Goal: Answer question/provide support: Share knowledge or assist other users

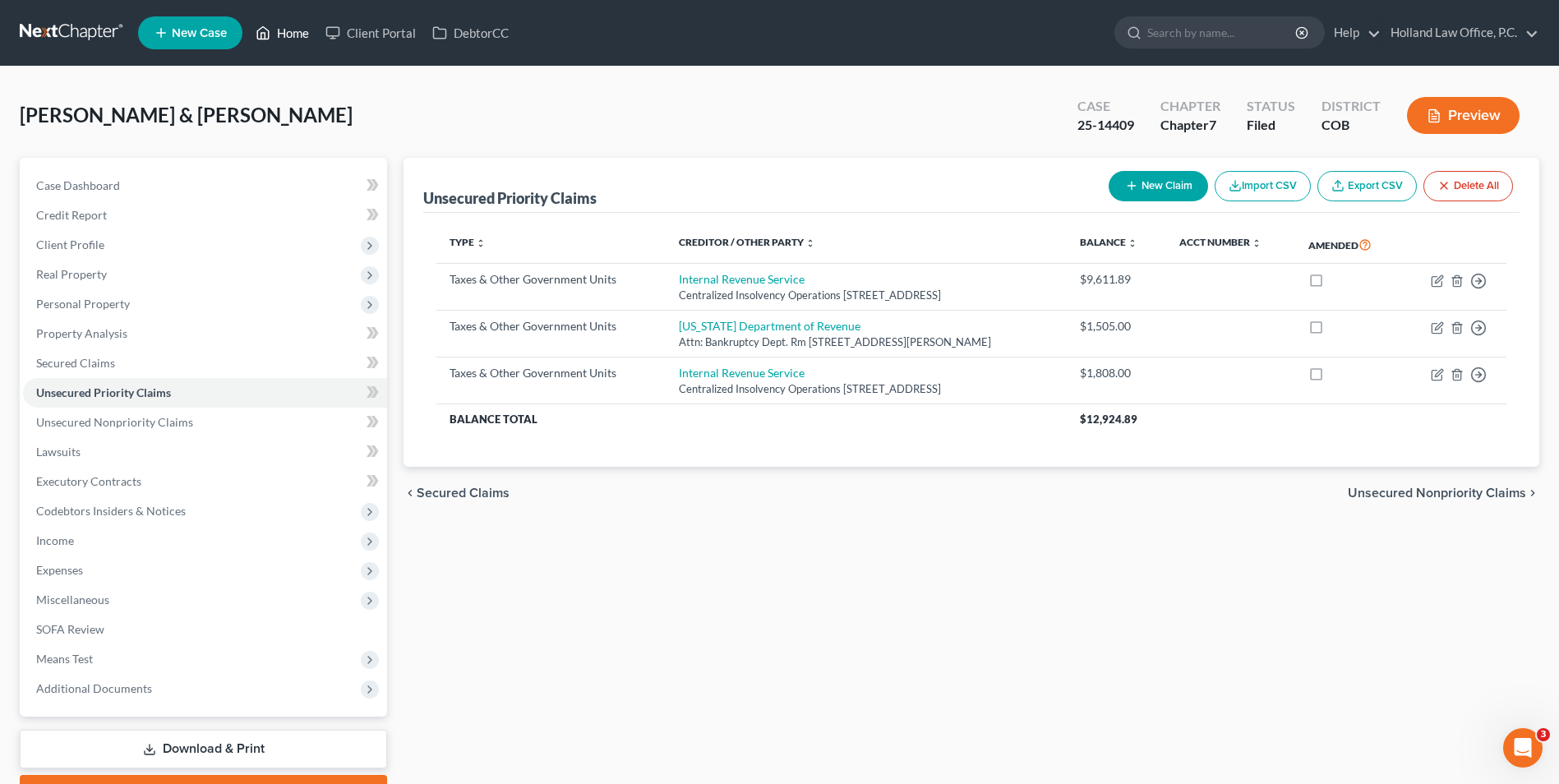
click at [296, 44] on link "Home" at bounding box center [283, 33] width 70 height 29
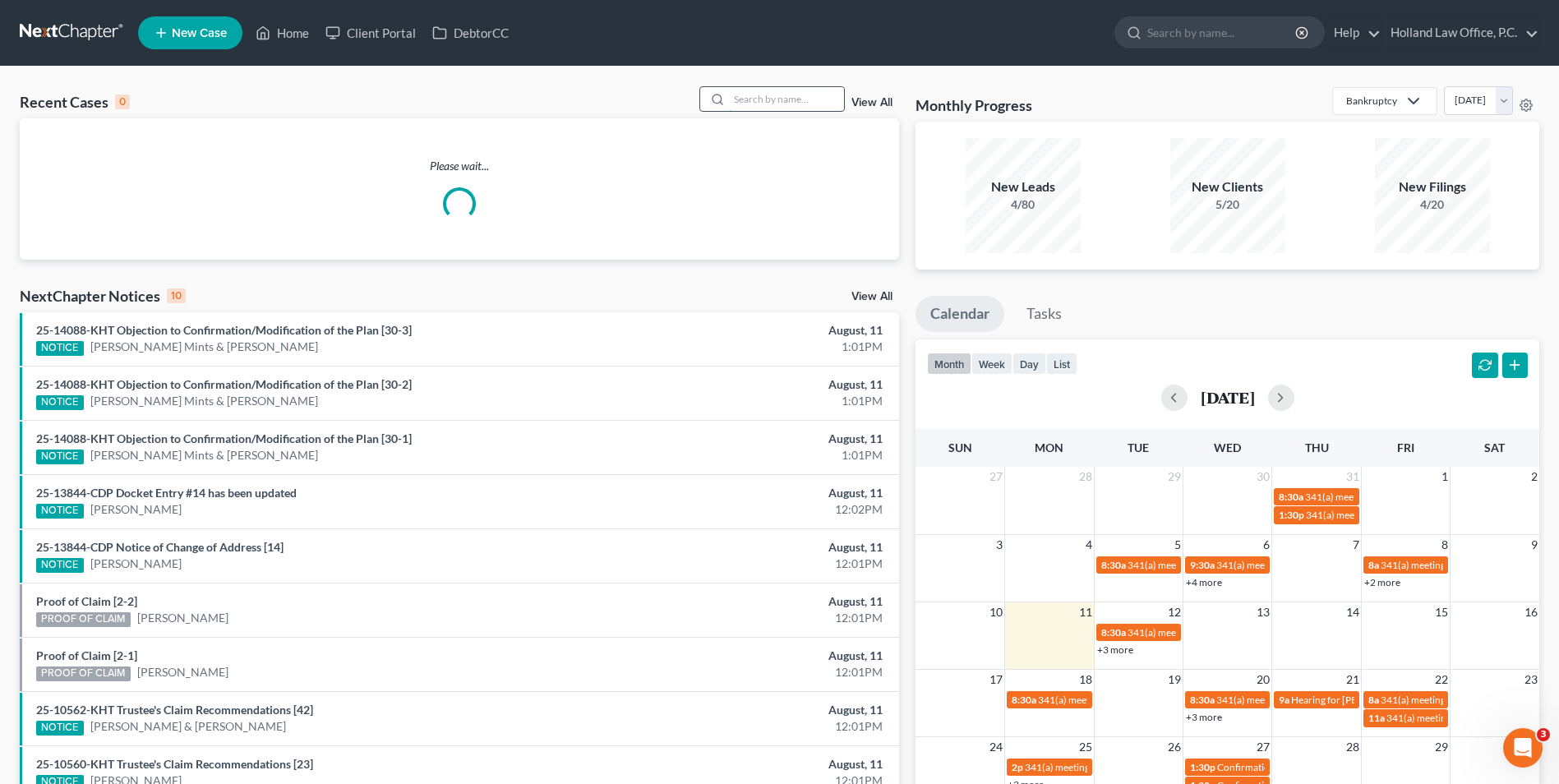
click at [777, 87] on input "search" at bounding box center [786, 99] width 115 height 24
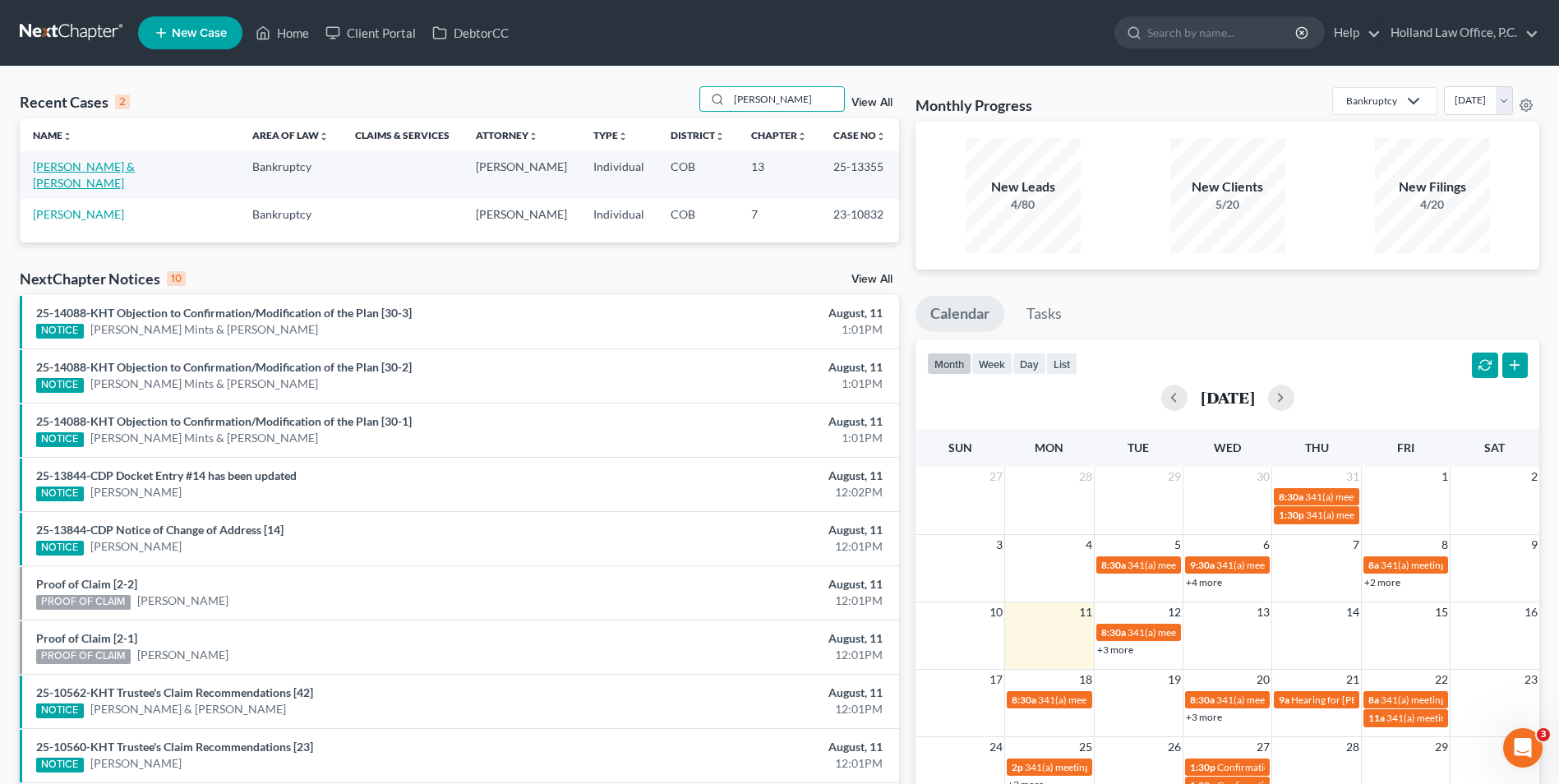
type input "[PERSON_NAME]"
click at [101, 168] on link "[PERSON_NAME] & [PERSON_NAME]" at bounding box center [84, 174] width 102 height 30
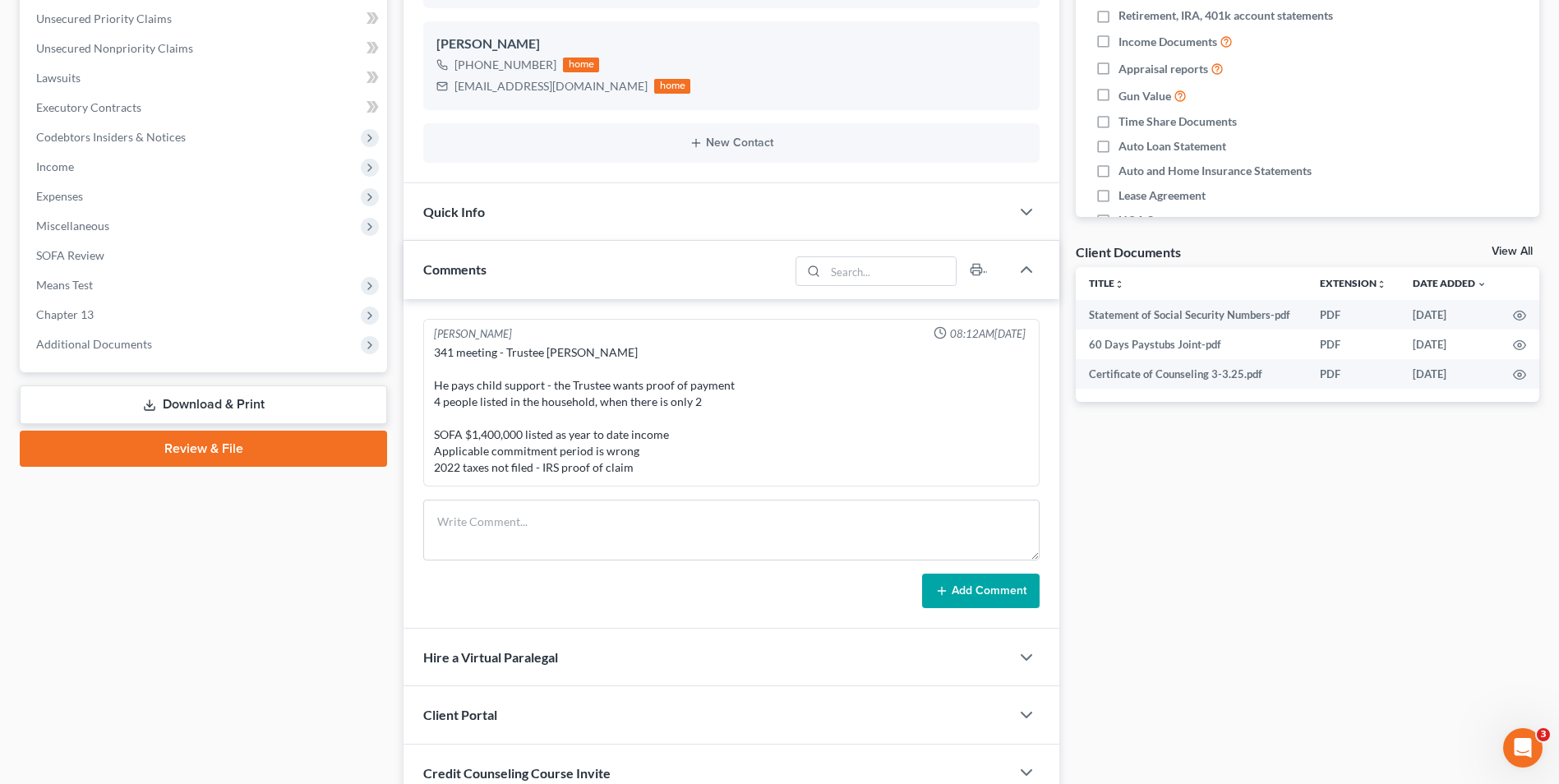
scroll to position [411, 0]
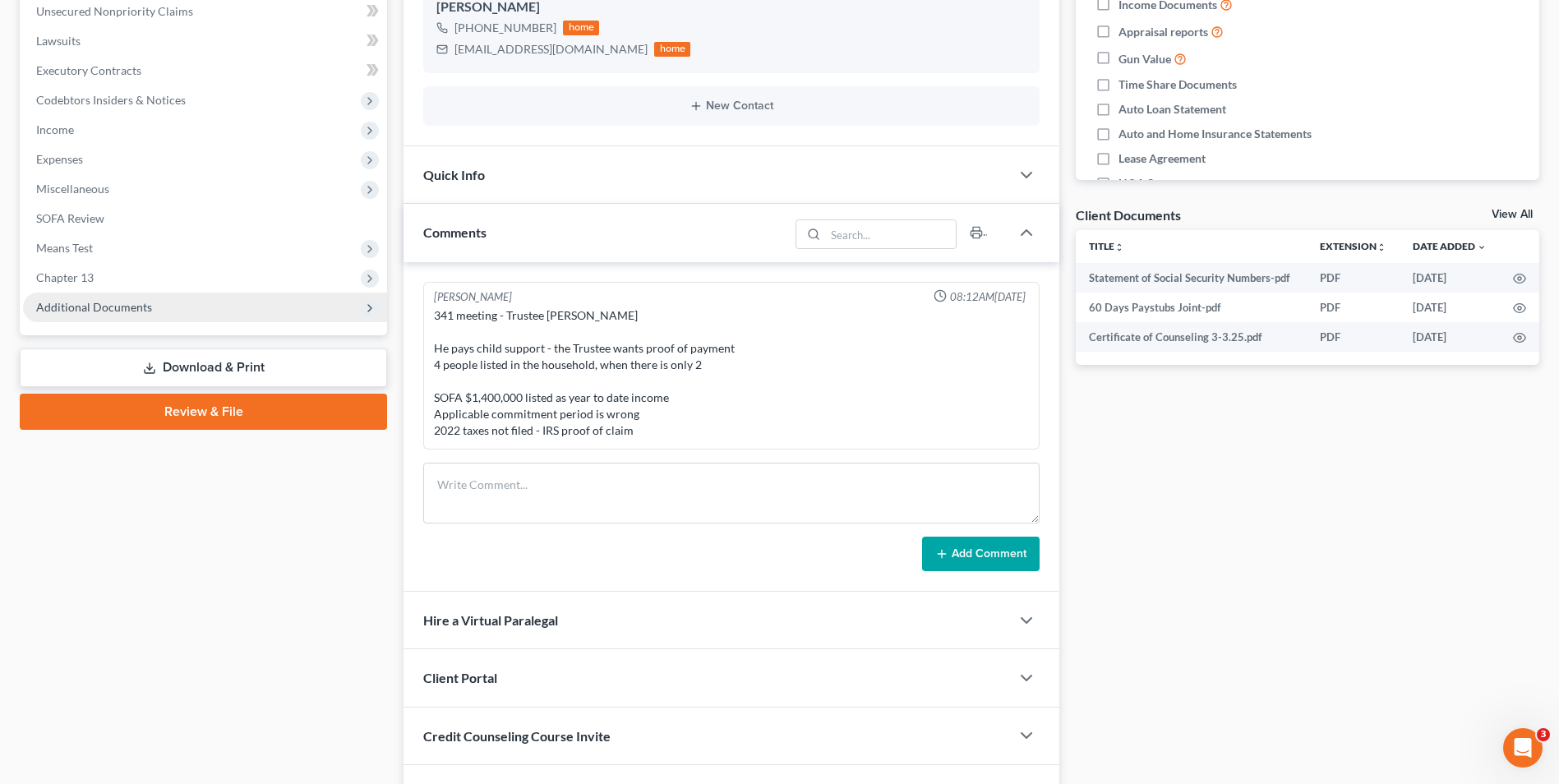
click at [123, 315] on span "Additional Documents" at bounding box center [205, 307] width 364 height 29
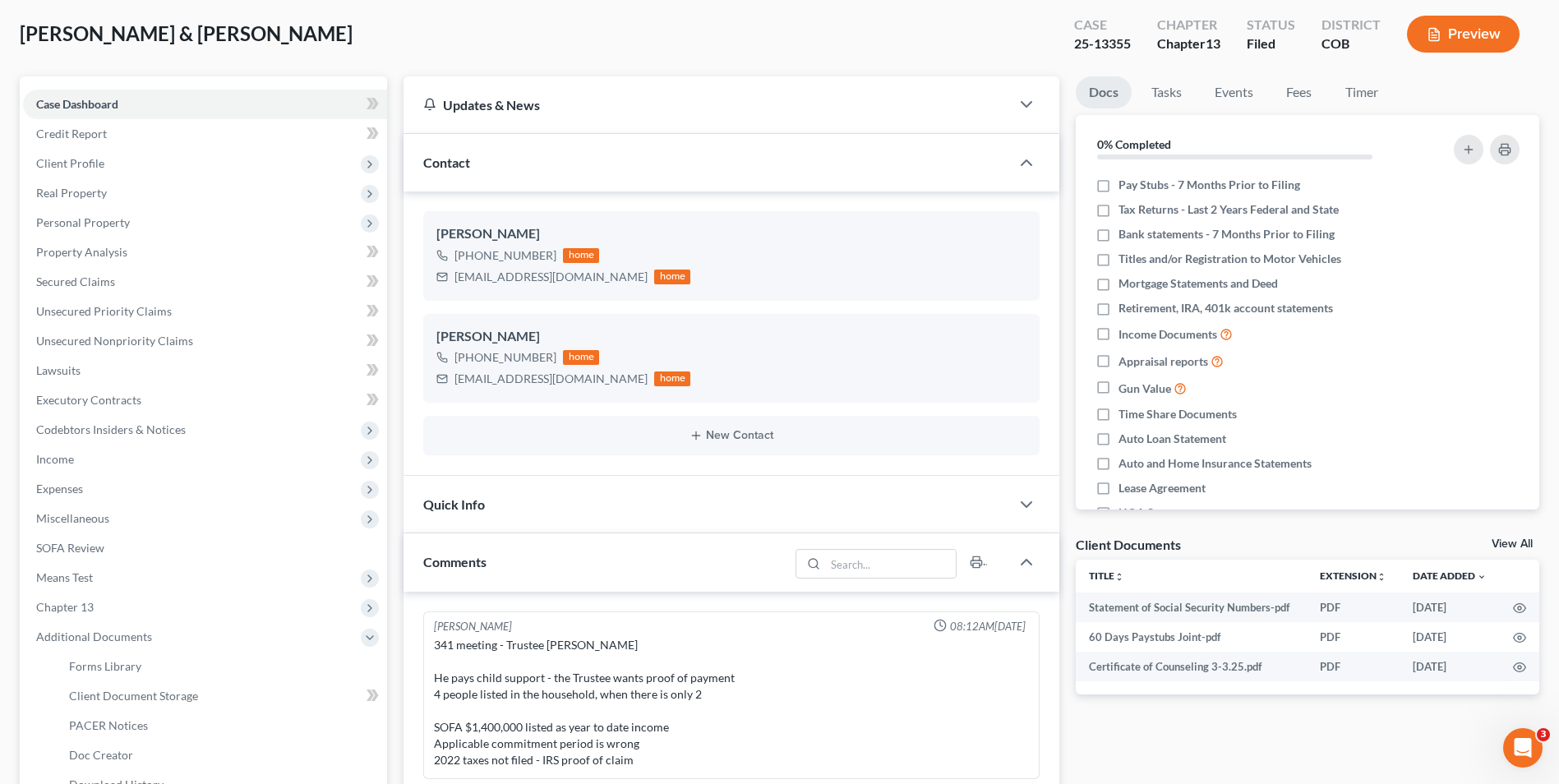
scroll to position [83, 0]
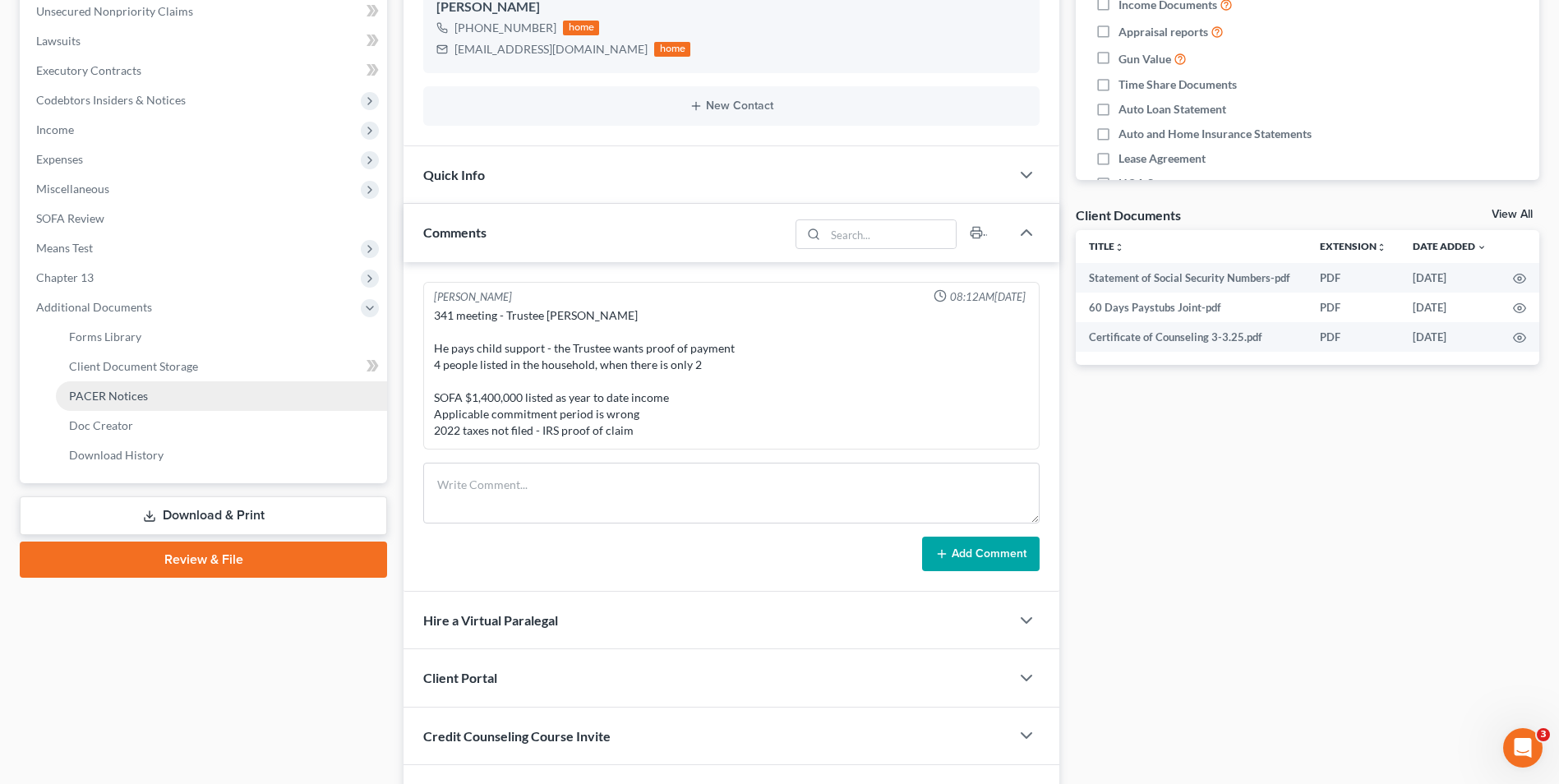
click at [93, 405] on link "PACER Notices" at bounding box center [222, 395] width 331 height 29
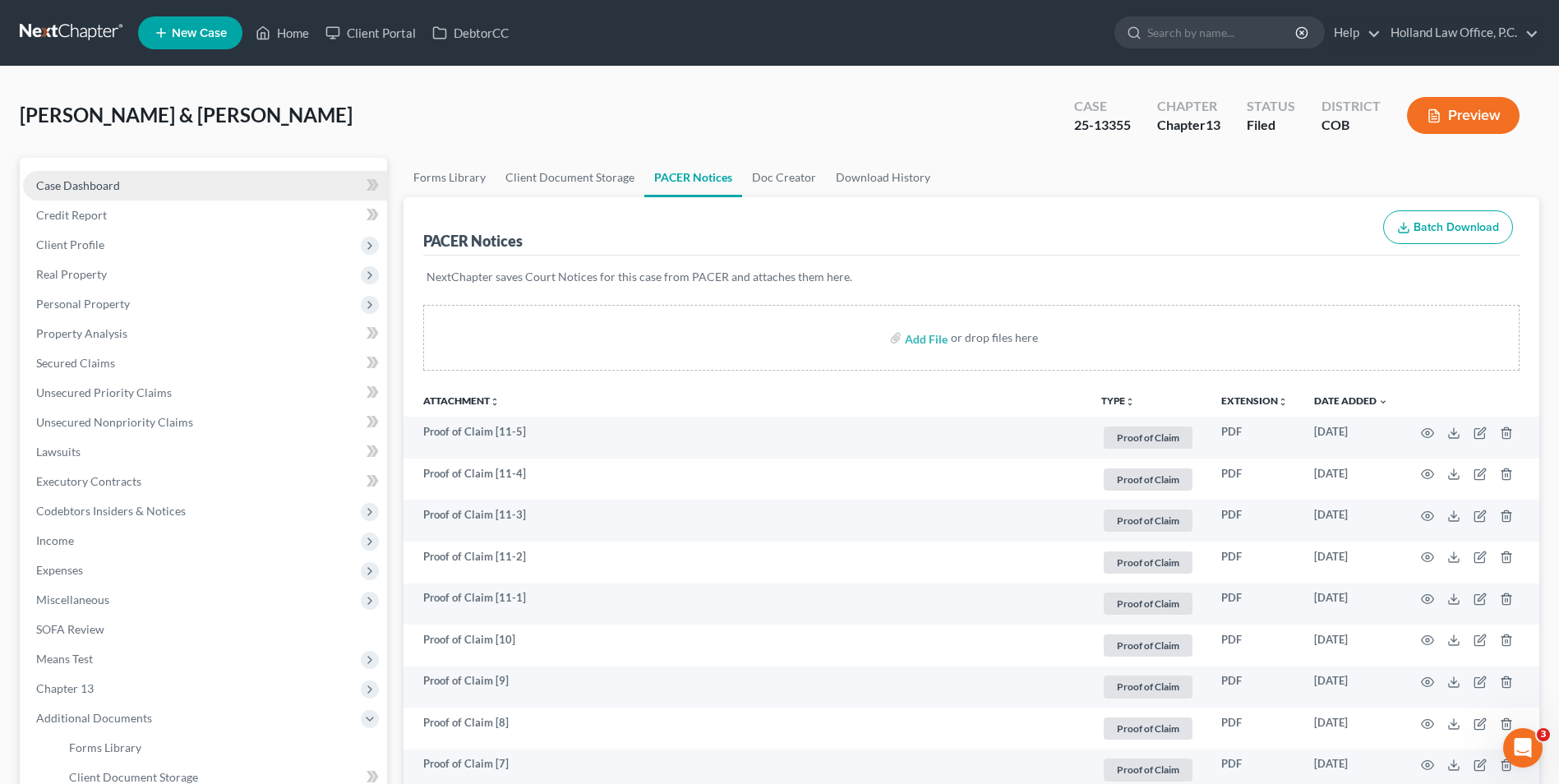
click at [213, 184] on link "Case Dashboard" at bounding box center [205, 186] width 364 height 29
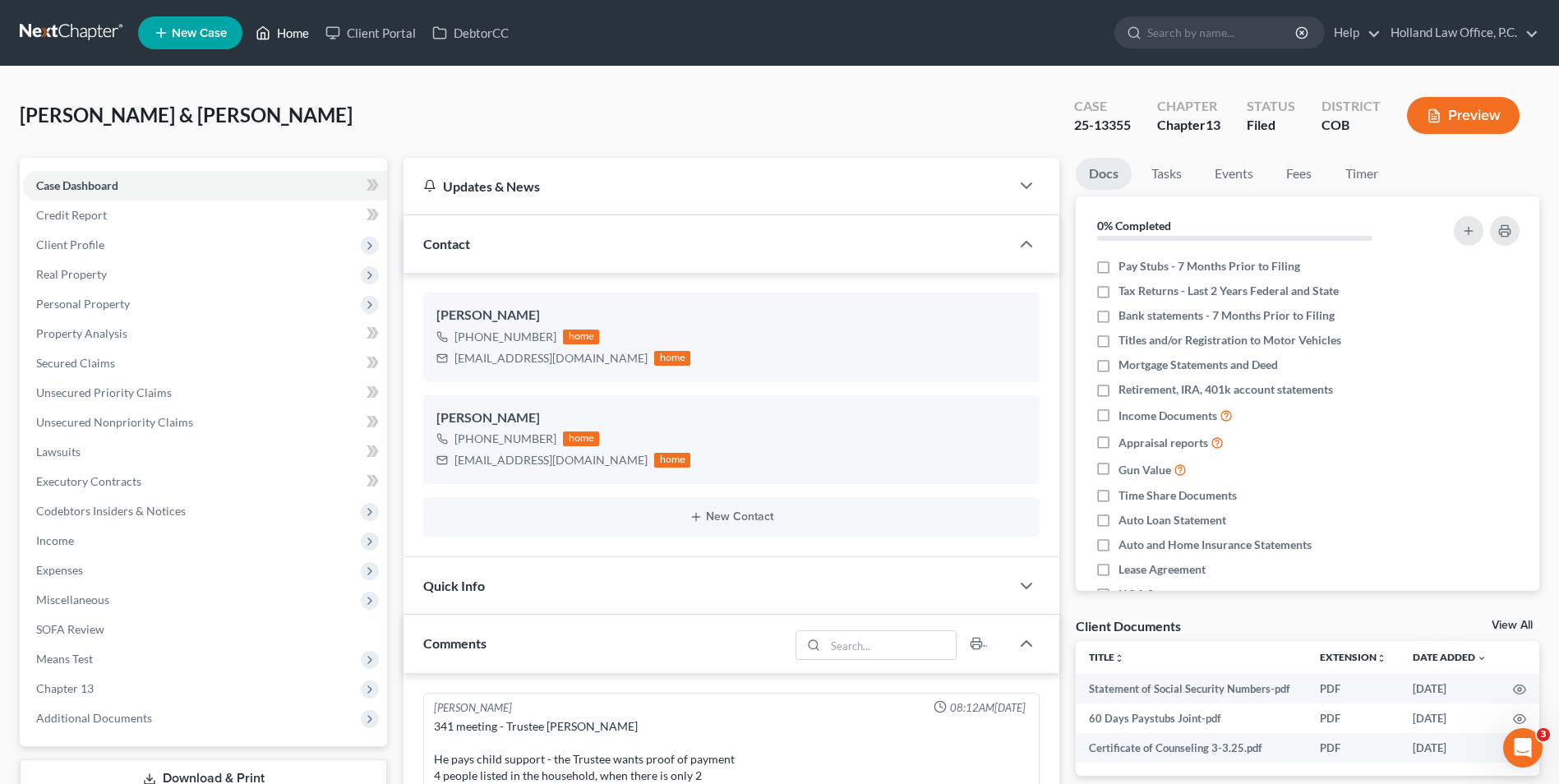
click at [285, 31] on link "Home" at bounding box center [283, 33] width 70 height 29
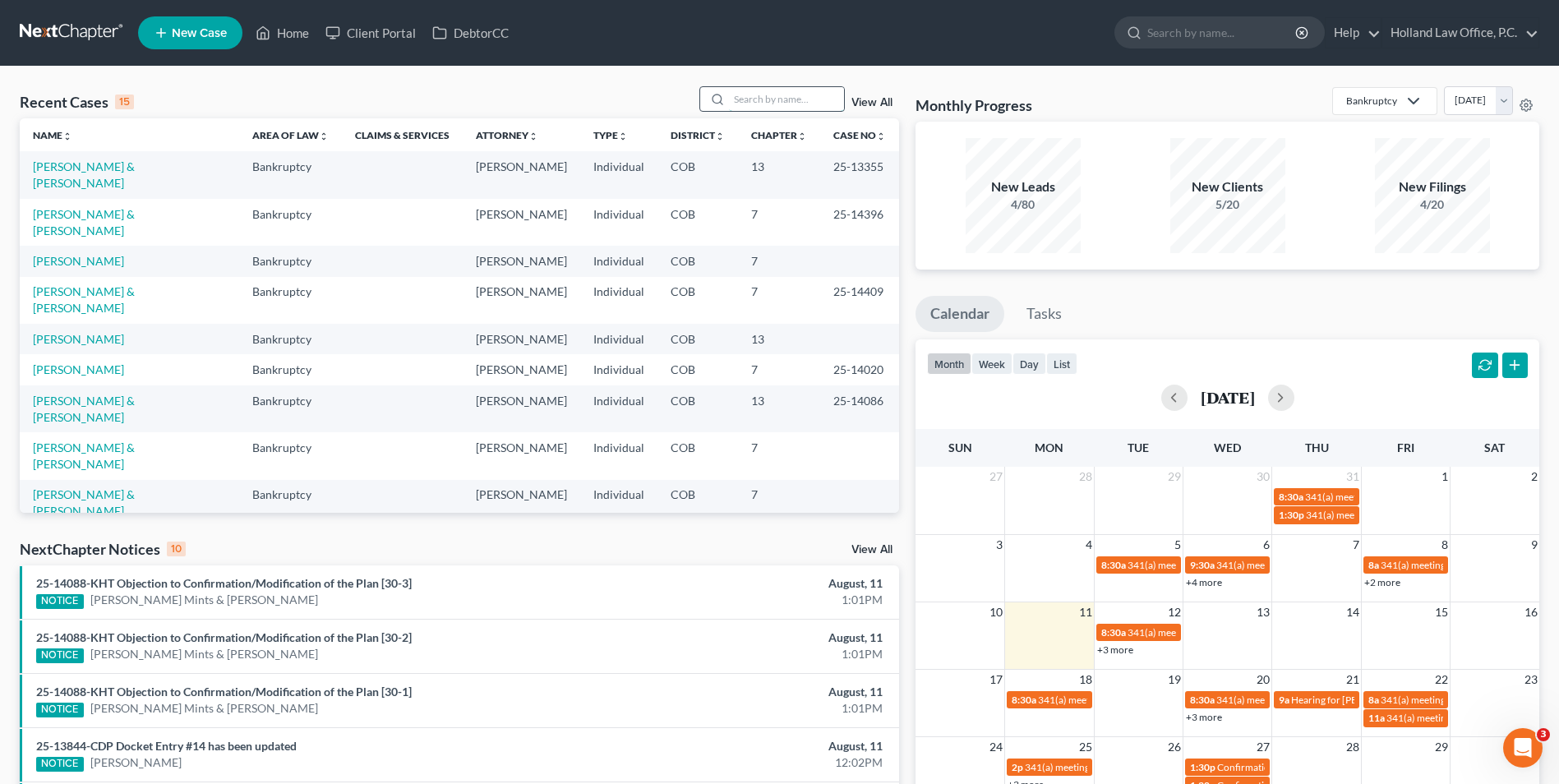
drag, startPoint x: 771, startPoint y: 104, endPoint x: 787, endPoint y: 104, distance: 16.0
click at [770, 104] on input "search" at bounding box center [786, 99] width 115 height 24
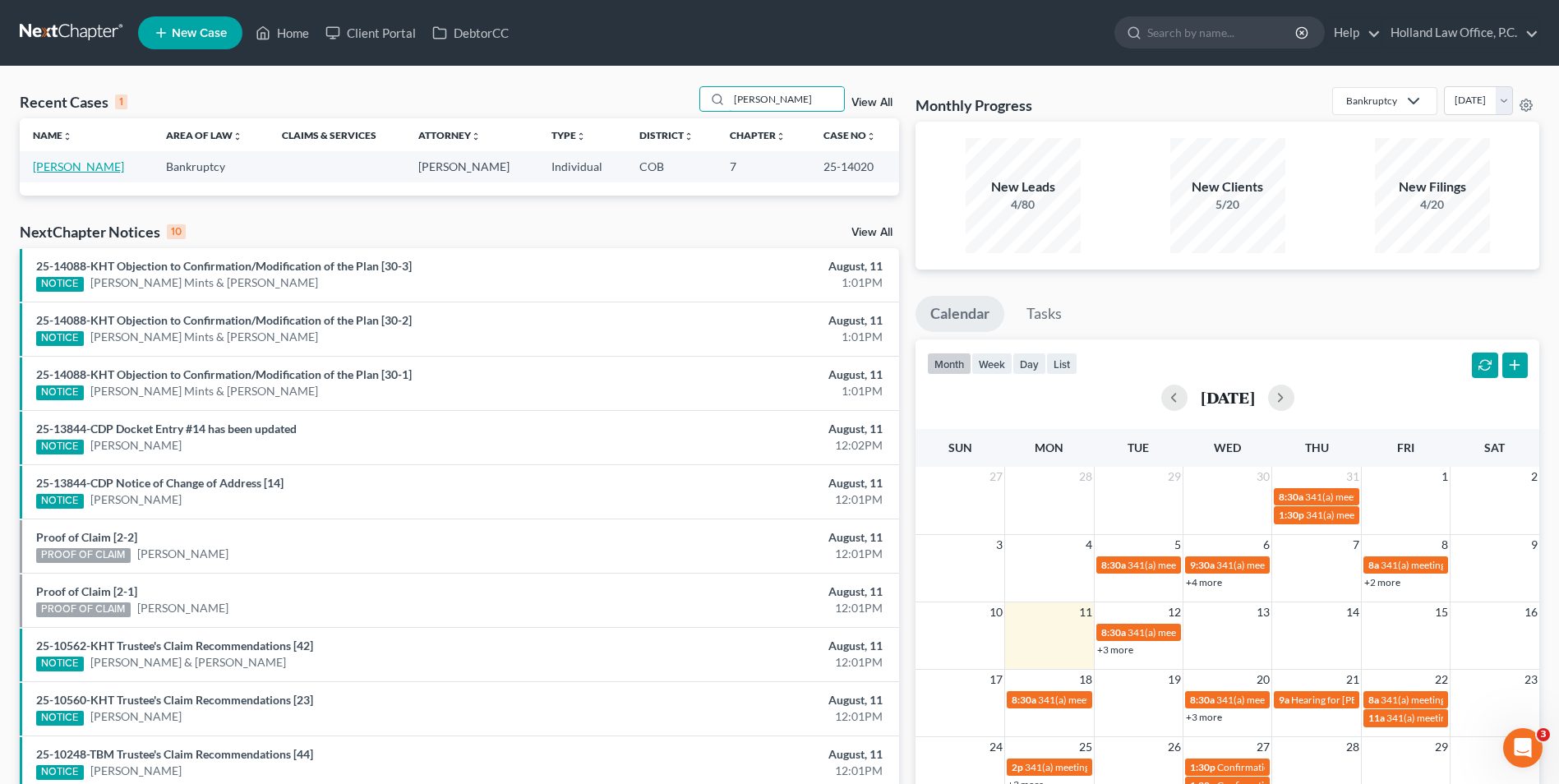
type input "[PERSON_NAME]"
click at [72, 162] on link "[PERSON_NAME]" at bounding box center [79, 166] width 91 height 14
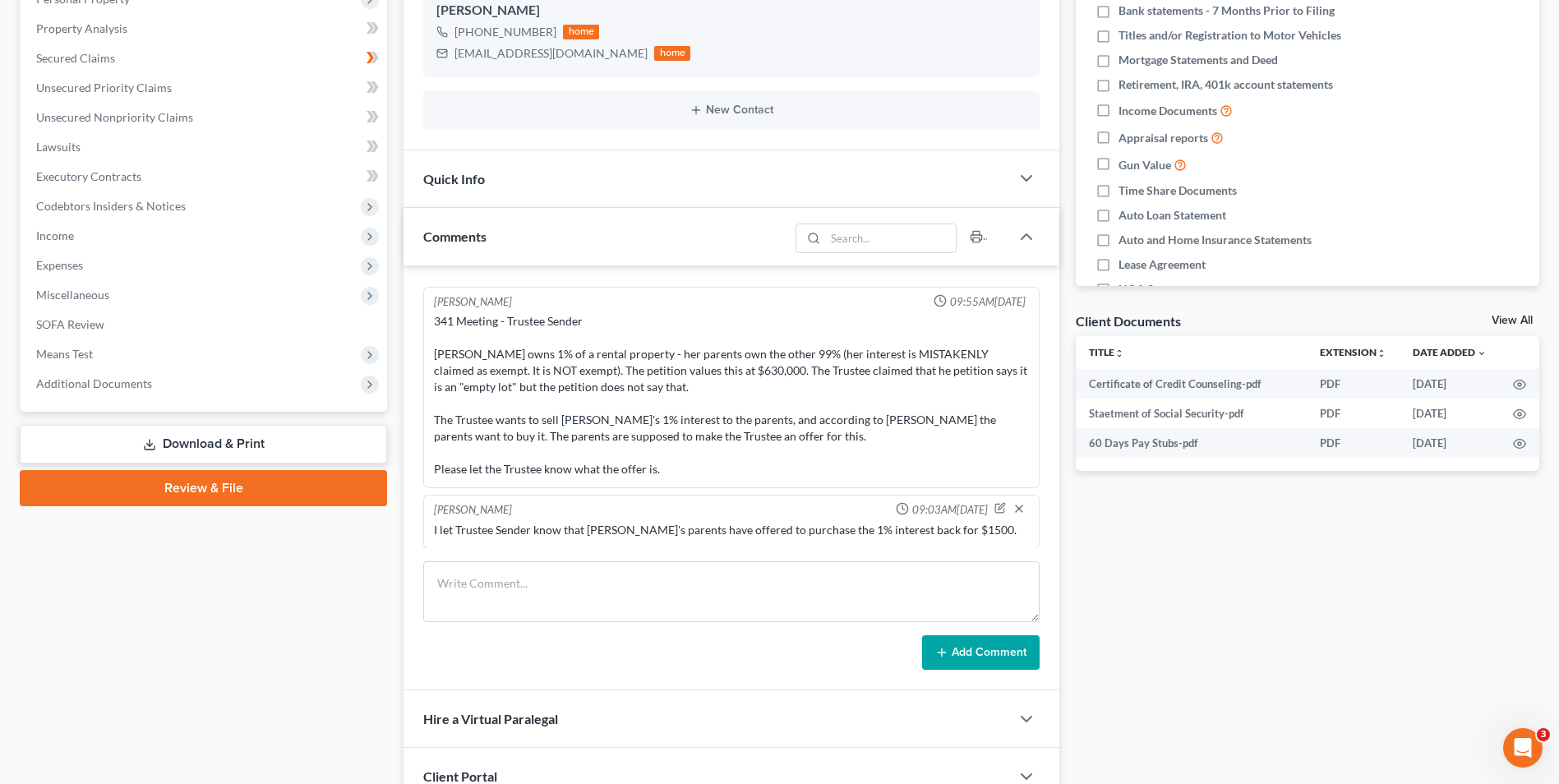
scroll to position [328, 0]
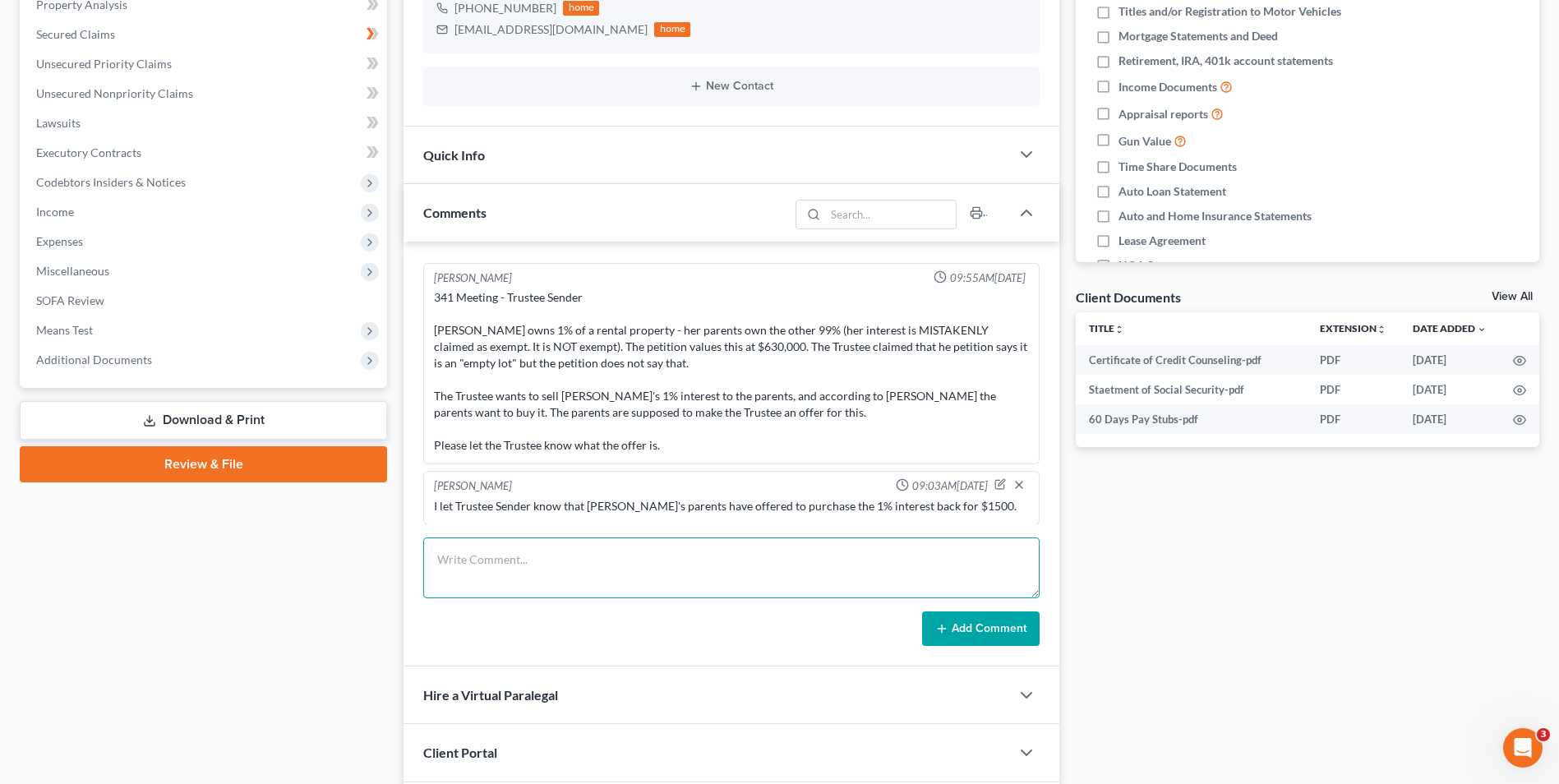
click at [541, 554] on textarea at bounding box center [732, 567] width 616 height 61
type textarea "Trustee Sender rejected the offer. He wants to sell for $3000."
click at [983, 626] on button "Add Comment" at bounding box center [981, 629] width 118 height 35
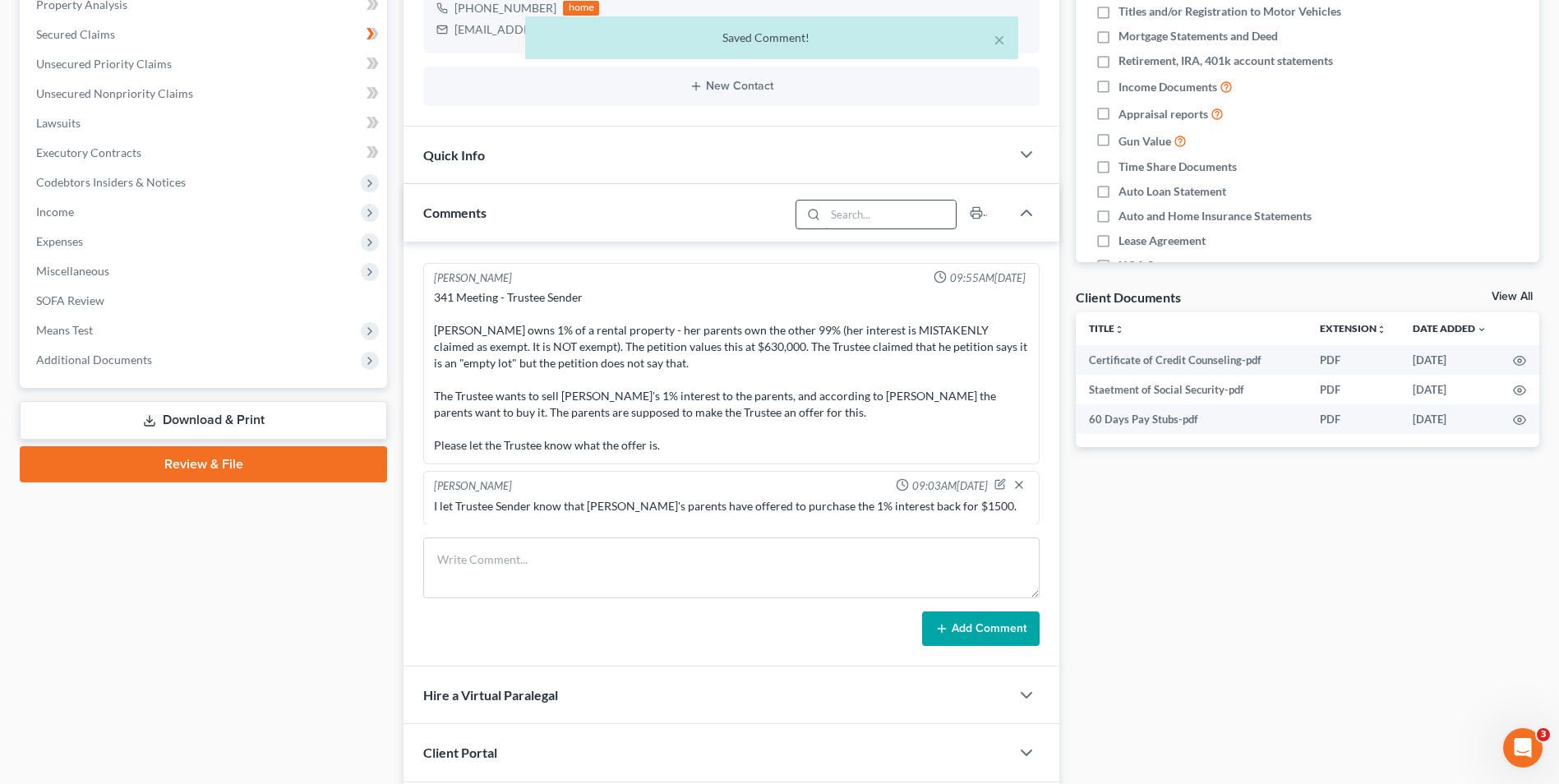
scroll to position [382, 0]
